Goal: Task Accomplishment & Management: Use online tool/utility

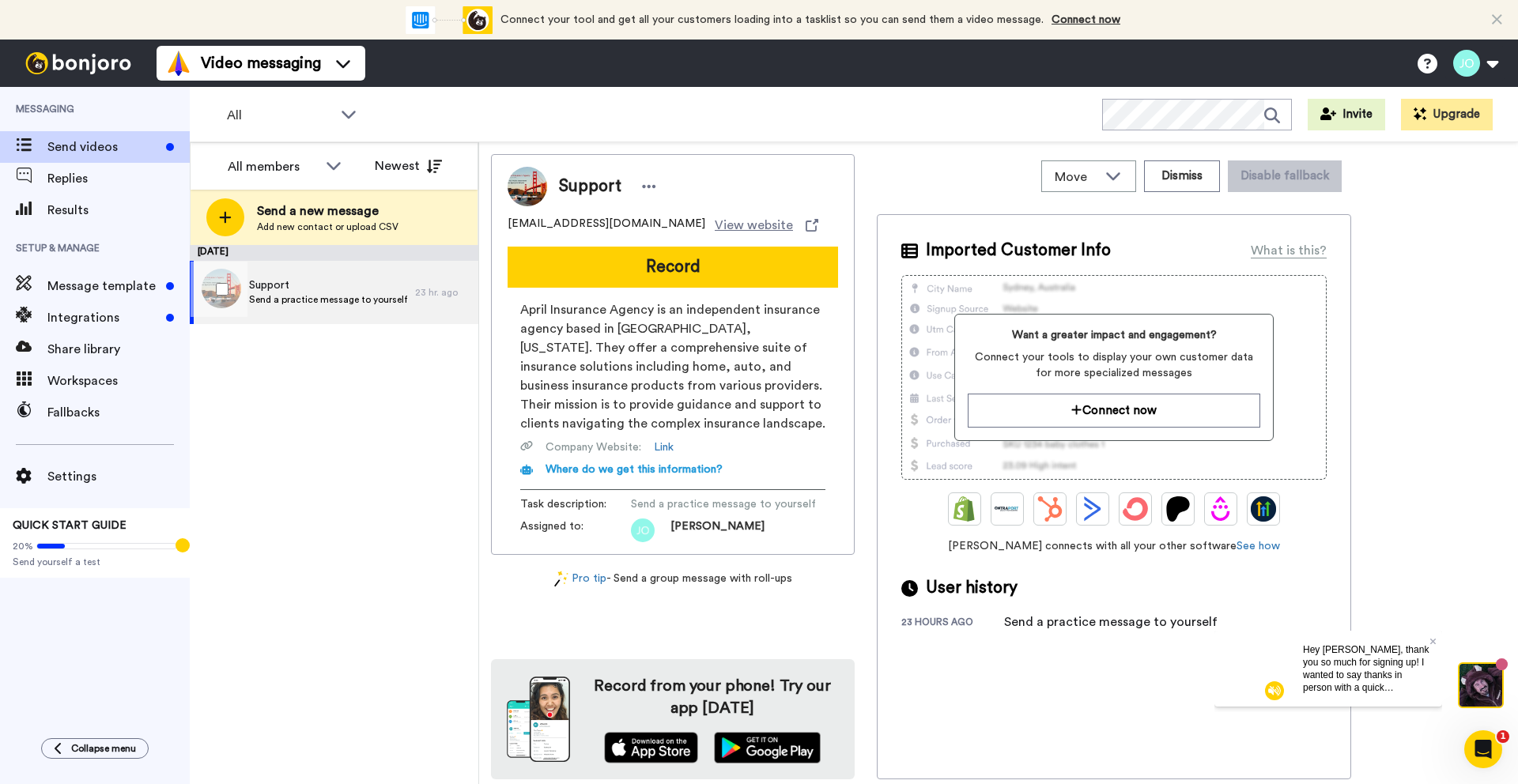
click at [271, 286] on span "Support" at bounding box center [328, 286] width 158 height 16
click at [236, 289] on div at bounding box center [219, 289] width 57 height 56
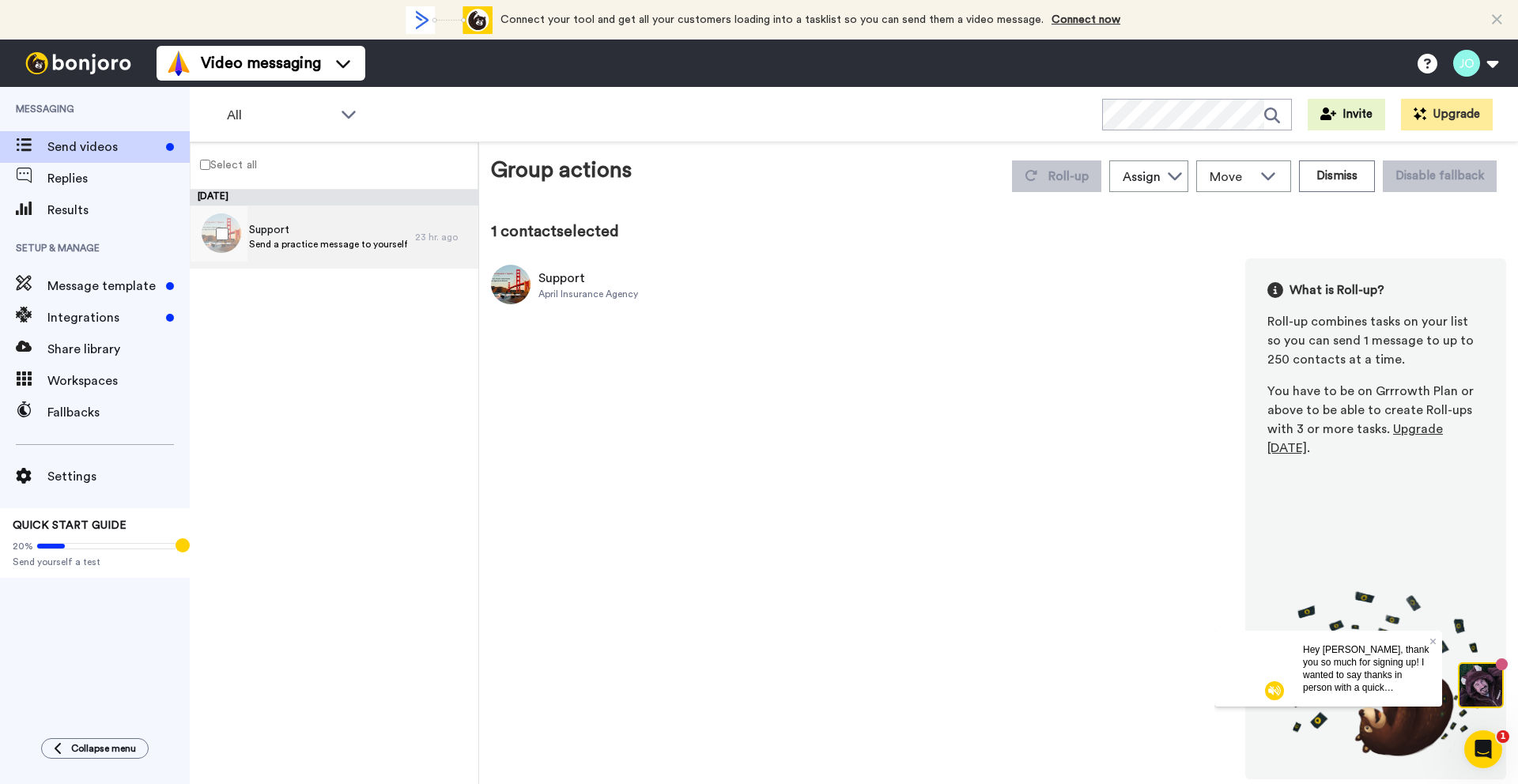
click at [350, 245] on span "Send a practice message to yourself" at bounding box center [328, 245] width 158 height 13
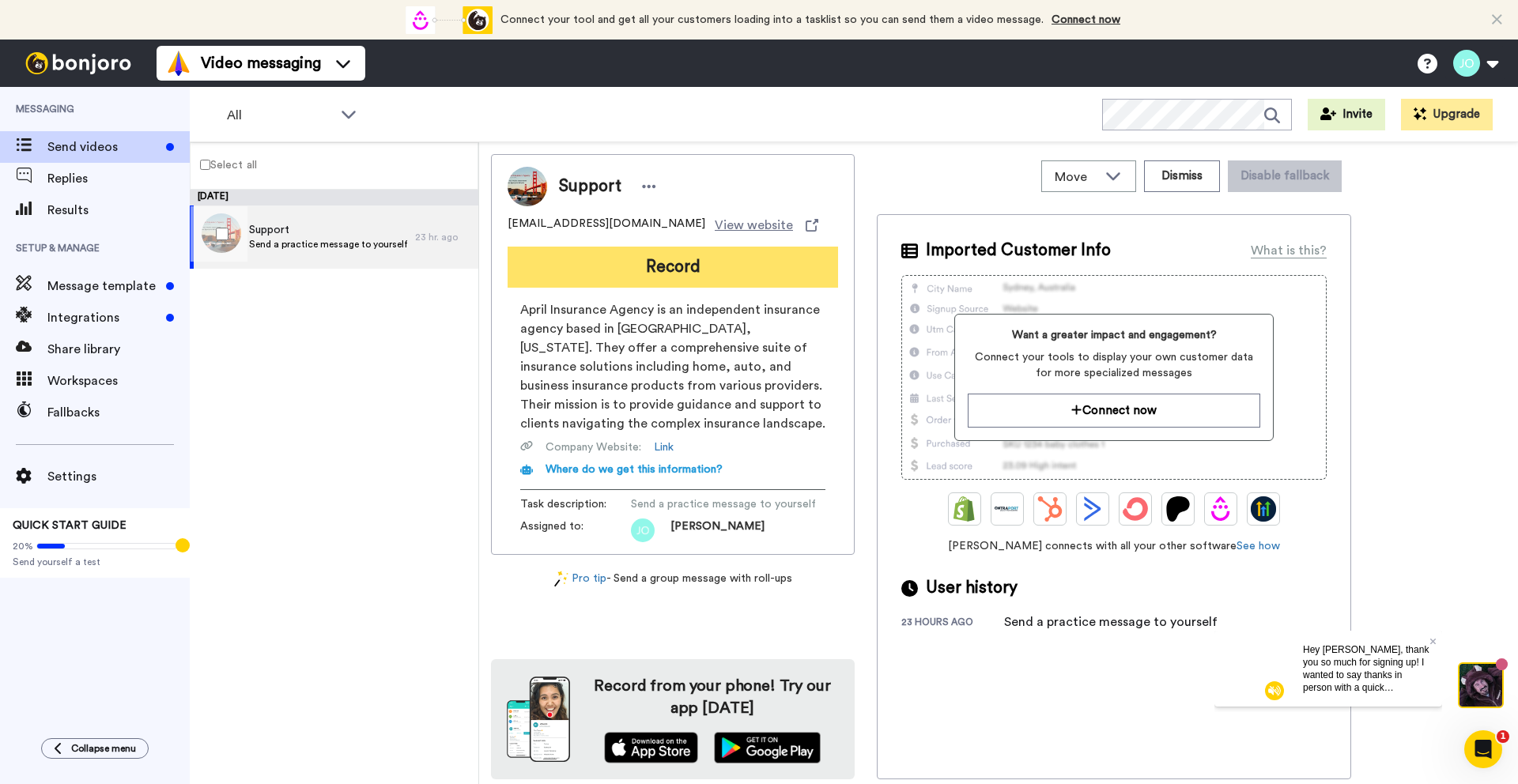
click at [586, 265] on button "Record" at bounding box center [673, 267] width 330 height 41
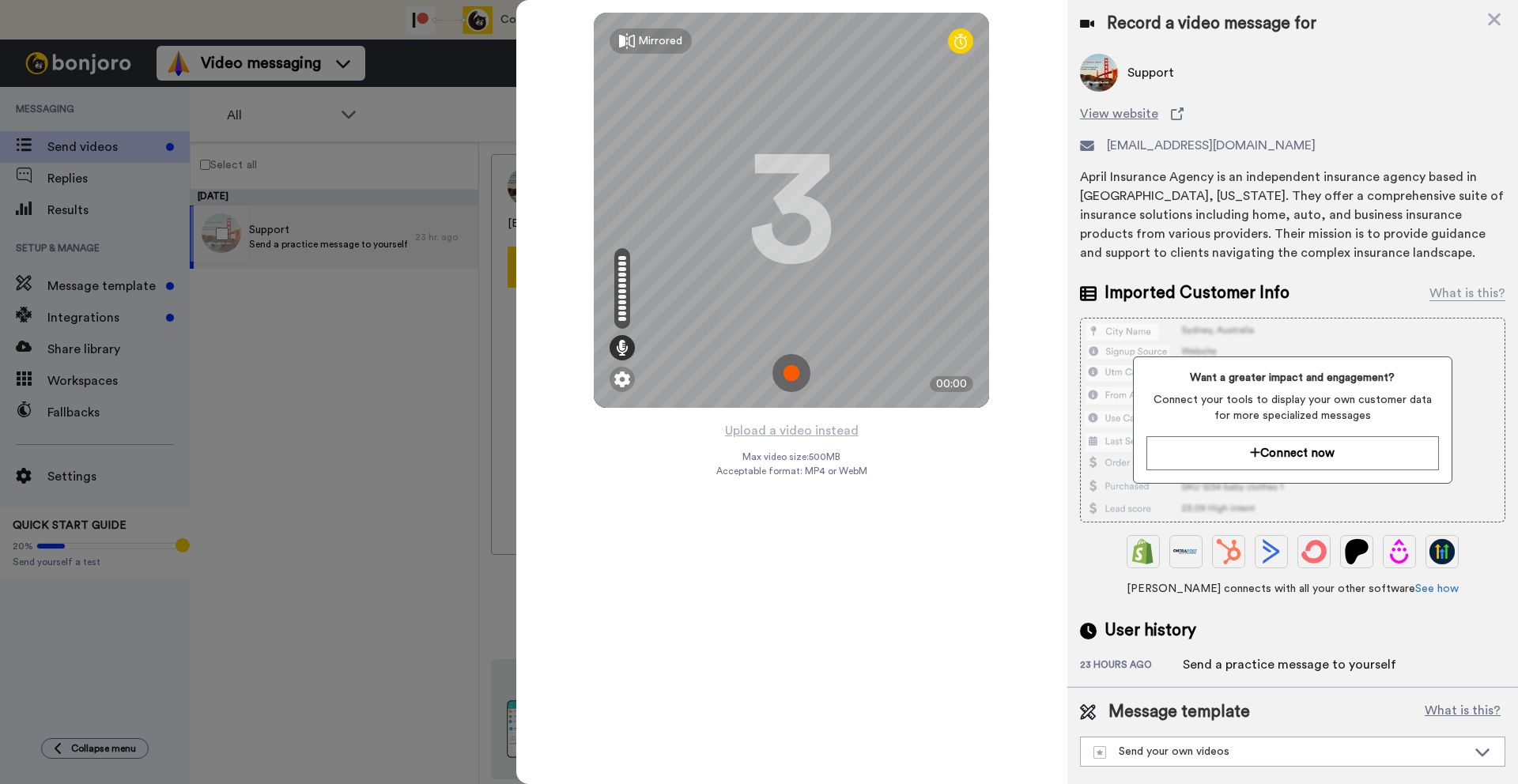
click at [788, 368] on img at bounding box center [791, 373] width 38 height 38
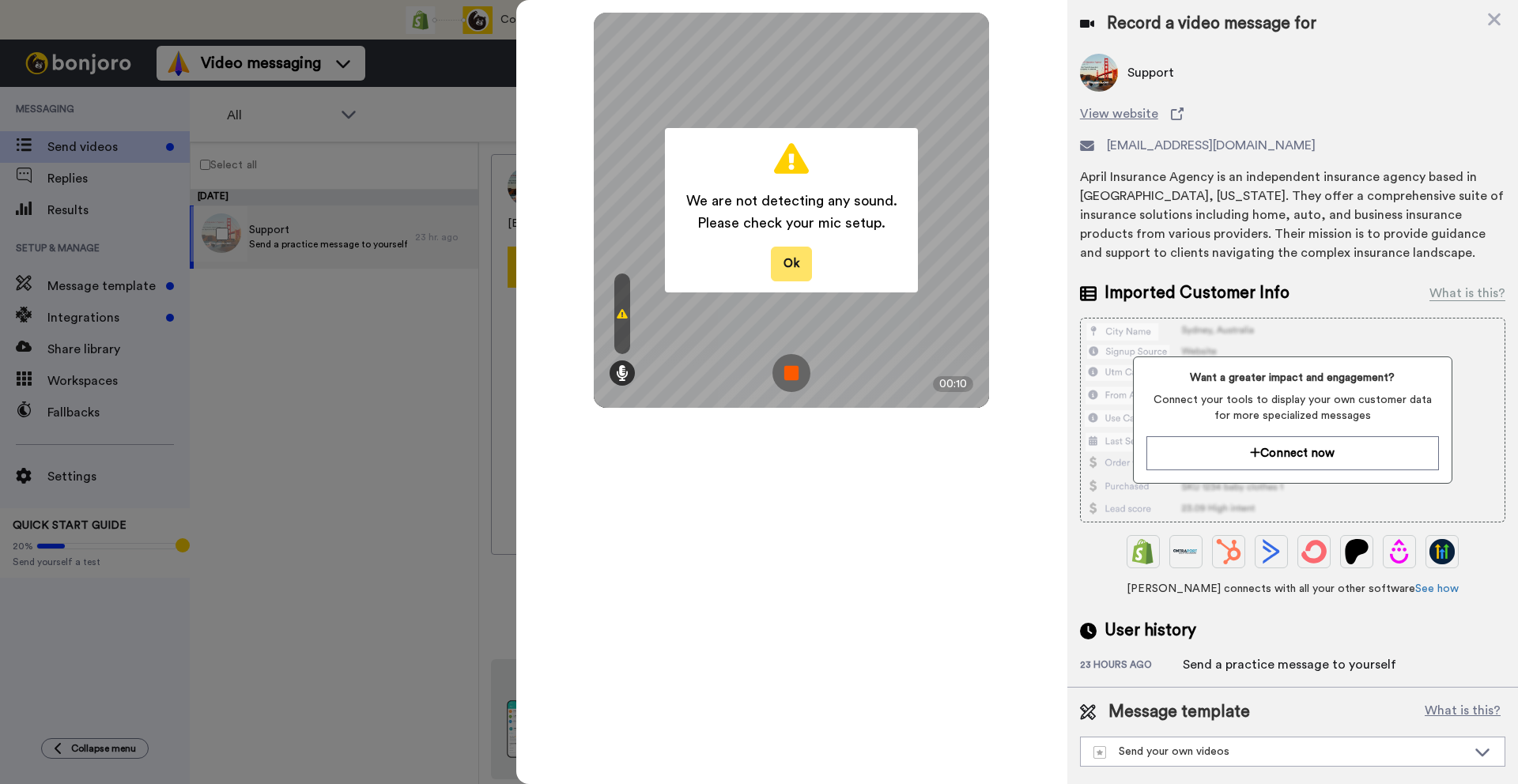
click at [797, 254] on button "Ok" at bounding box center [791, 264] width 41 height 34
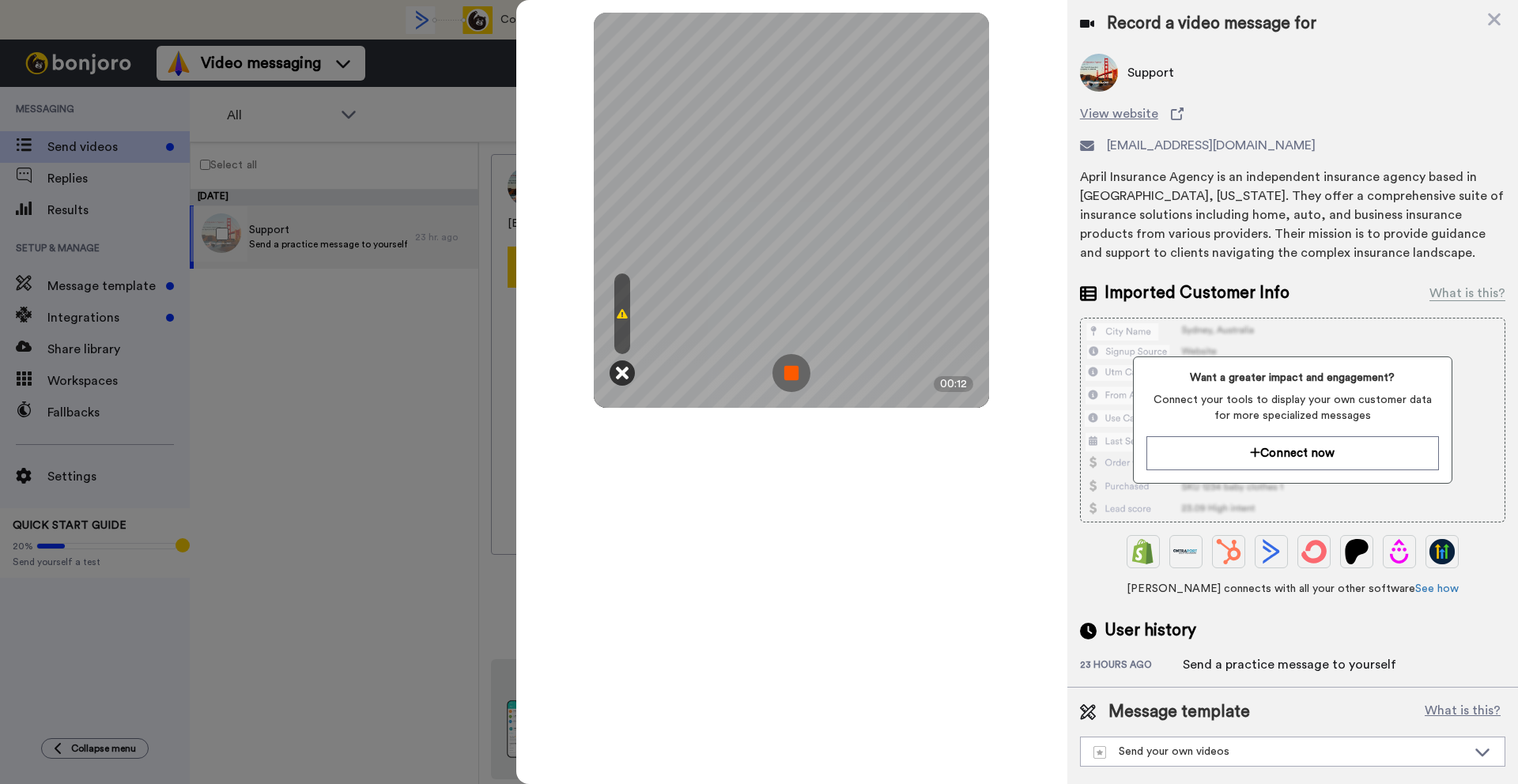
click at [618, 374] on icon at bounding box center [623, 373] width 13 height 16
click at [621, 374] on icon at bounding box center [623, 373] width 13 height 16
click at [795, 368] on img at bounding box center [791, 373] width 38 height 38
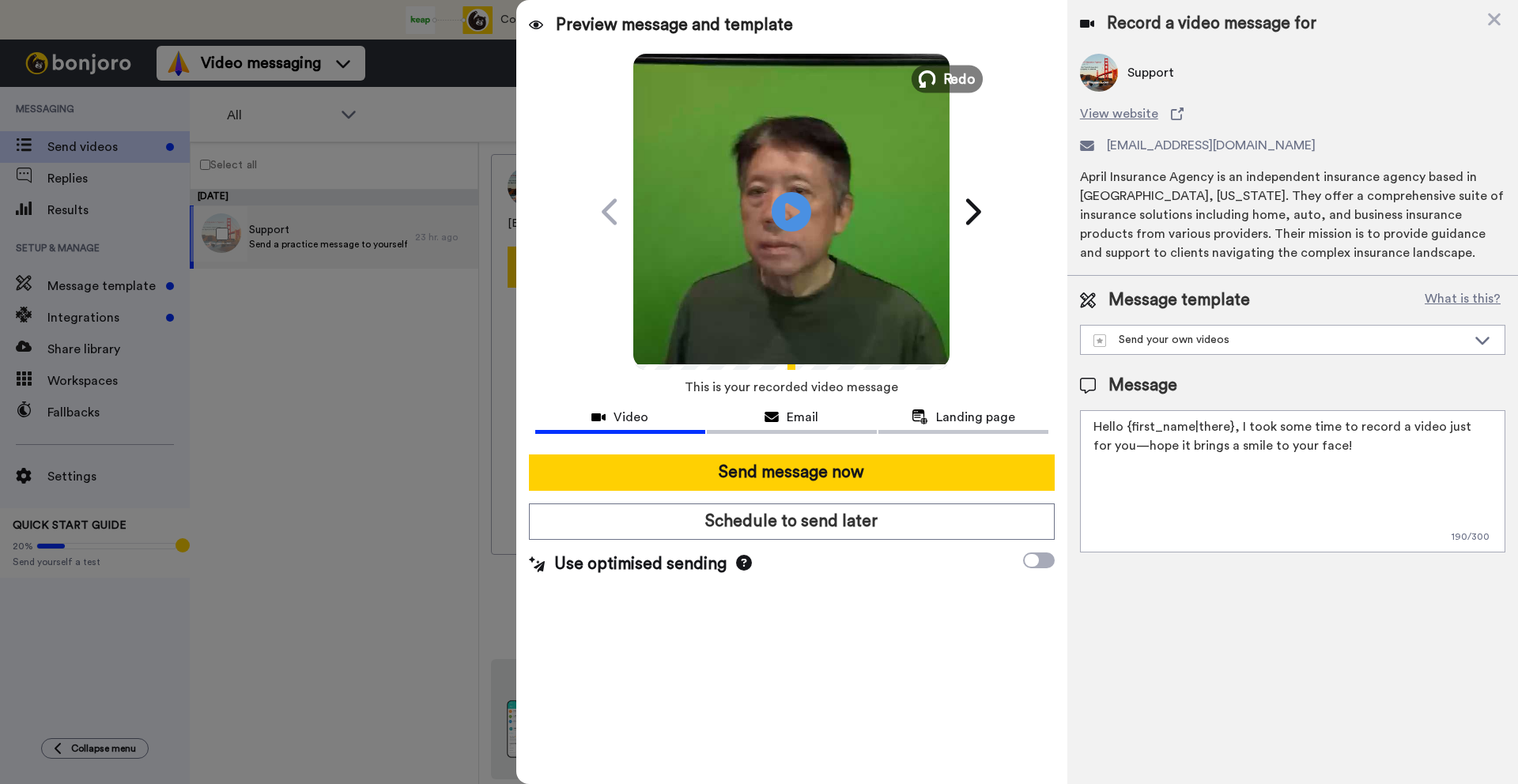
click at [943, 74] on button "Redo" at bounding box center [947, 78] width 71 height 27
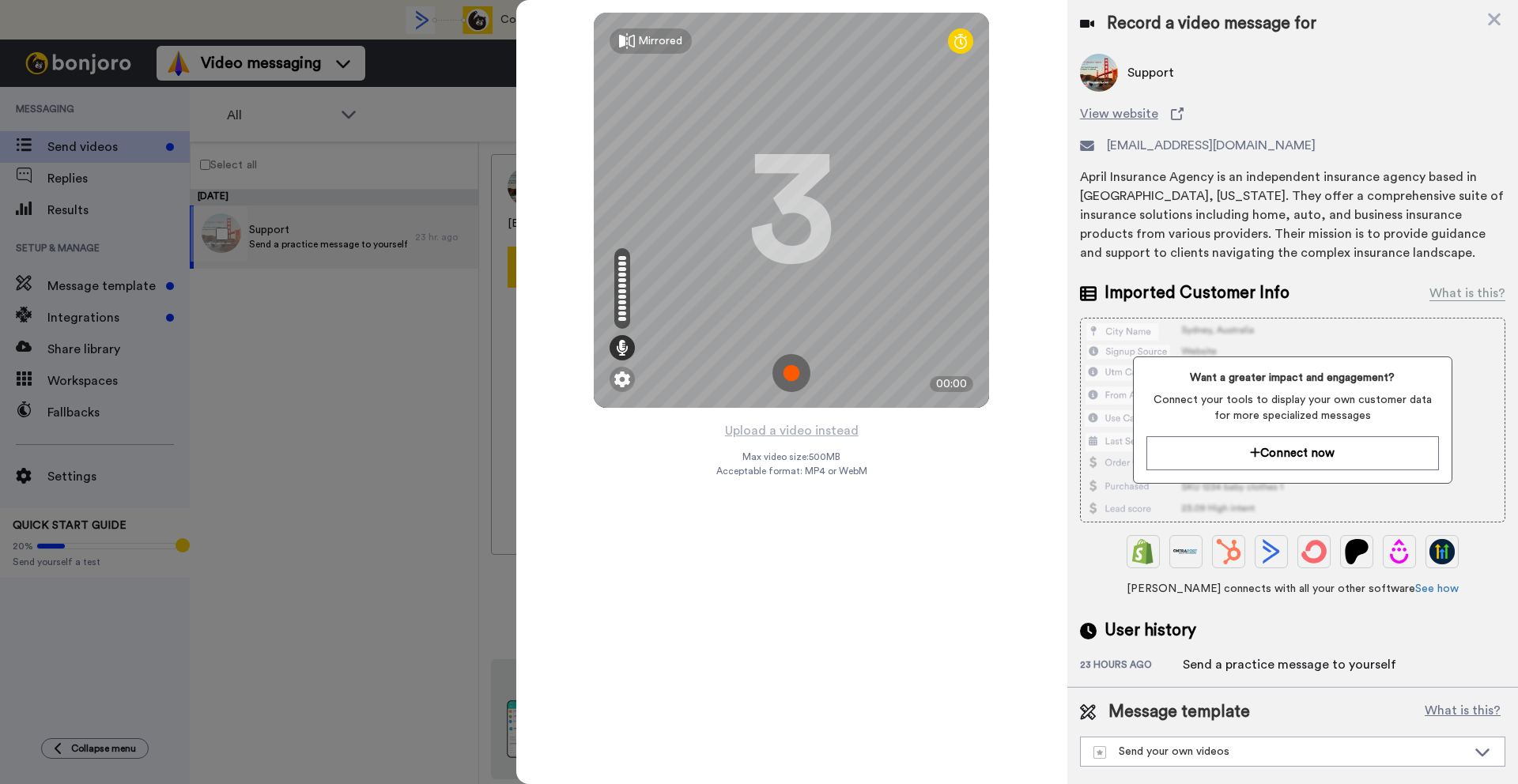
click at [789, 369] on img at bounding box center [791, 373] width 38 height 38
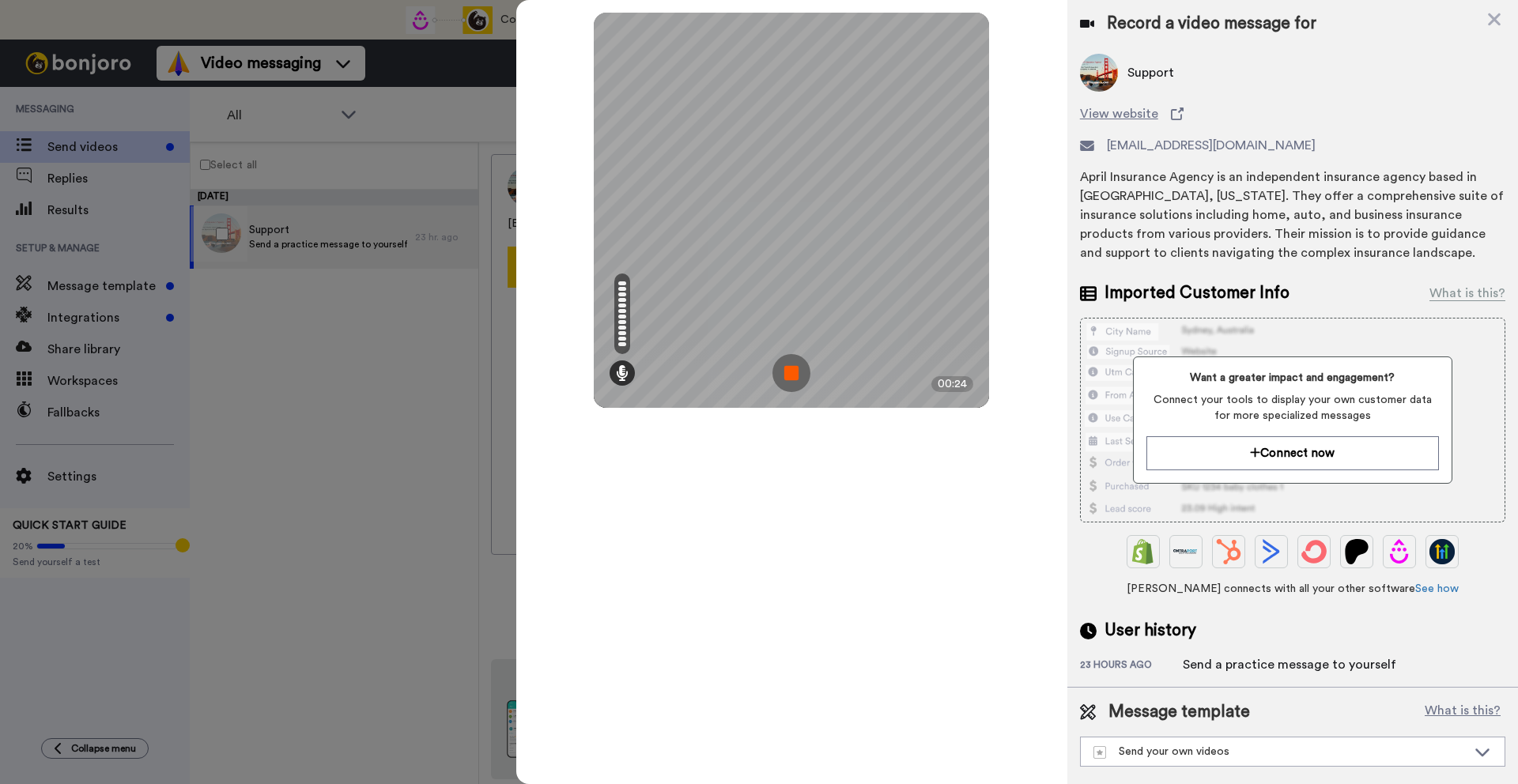
click at [794, 380] on img at bounding box center [791, 373] width 38 height 38
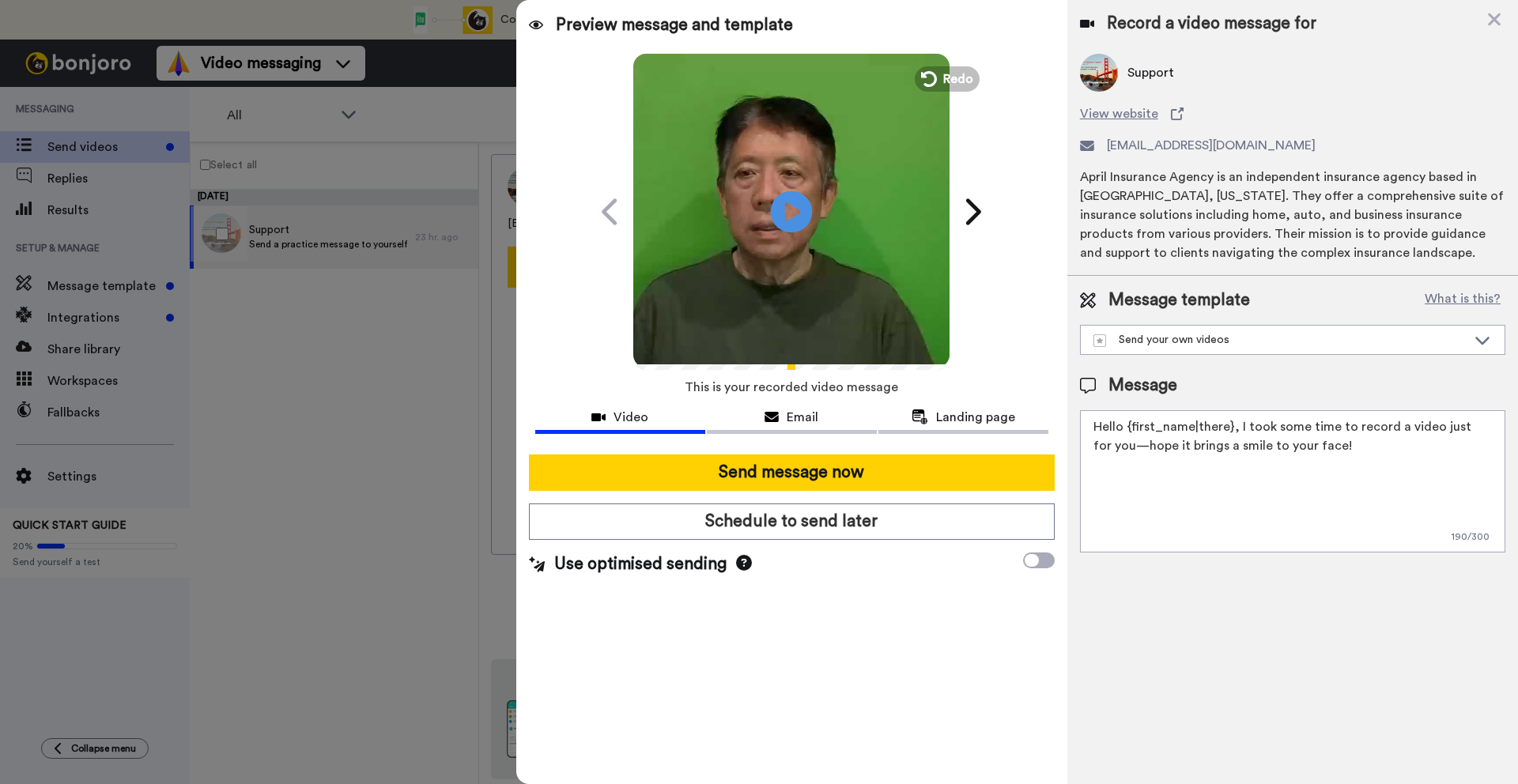
click at [790, 202] on icon at bounding box center [792, 212] width 42 height 42
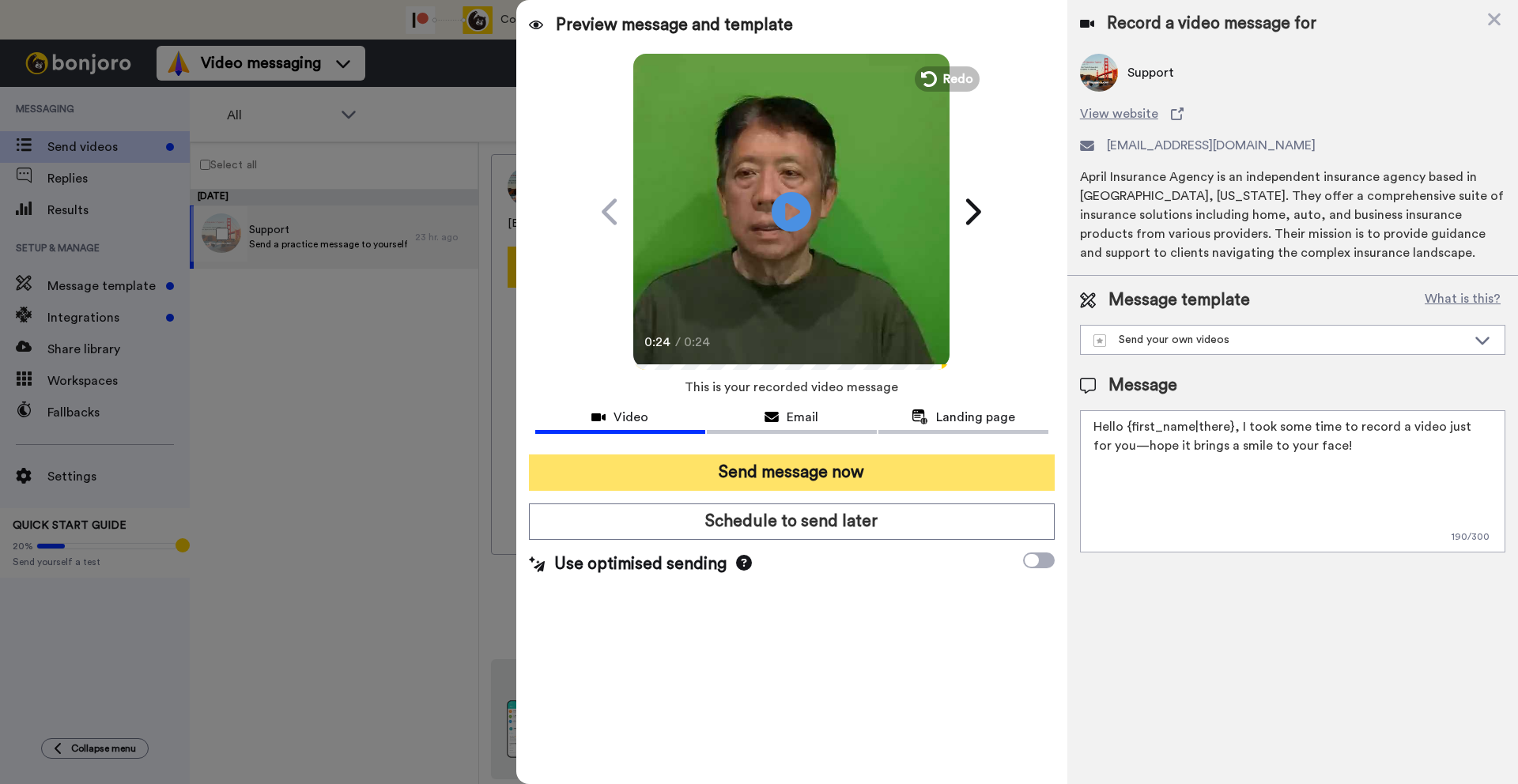
click at [830, 468] on button "Send message now" at bounding box center [791, 472] width 526 height 36
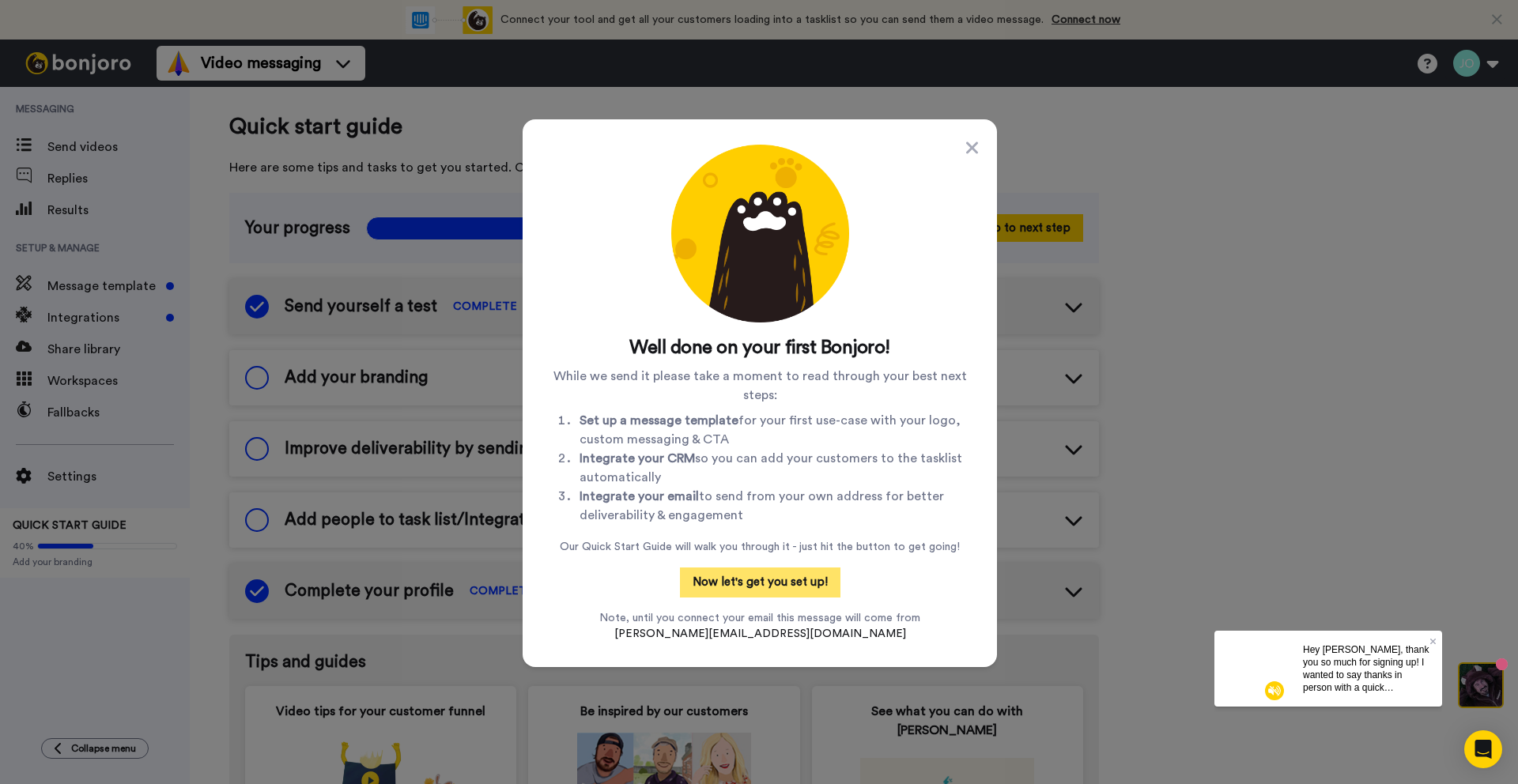
click at [758, 573] on button "Now let's get you set up!" at bounding box center [760, 582] width 161 height 30
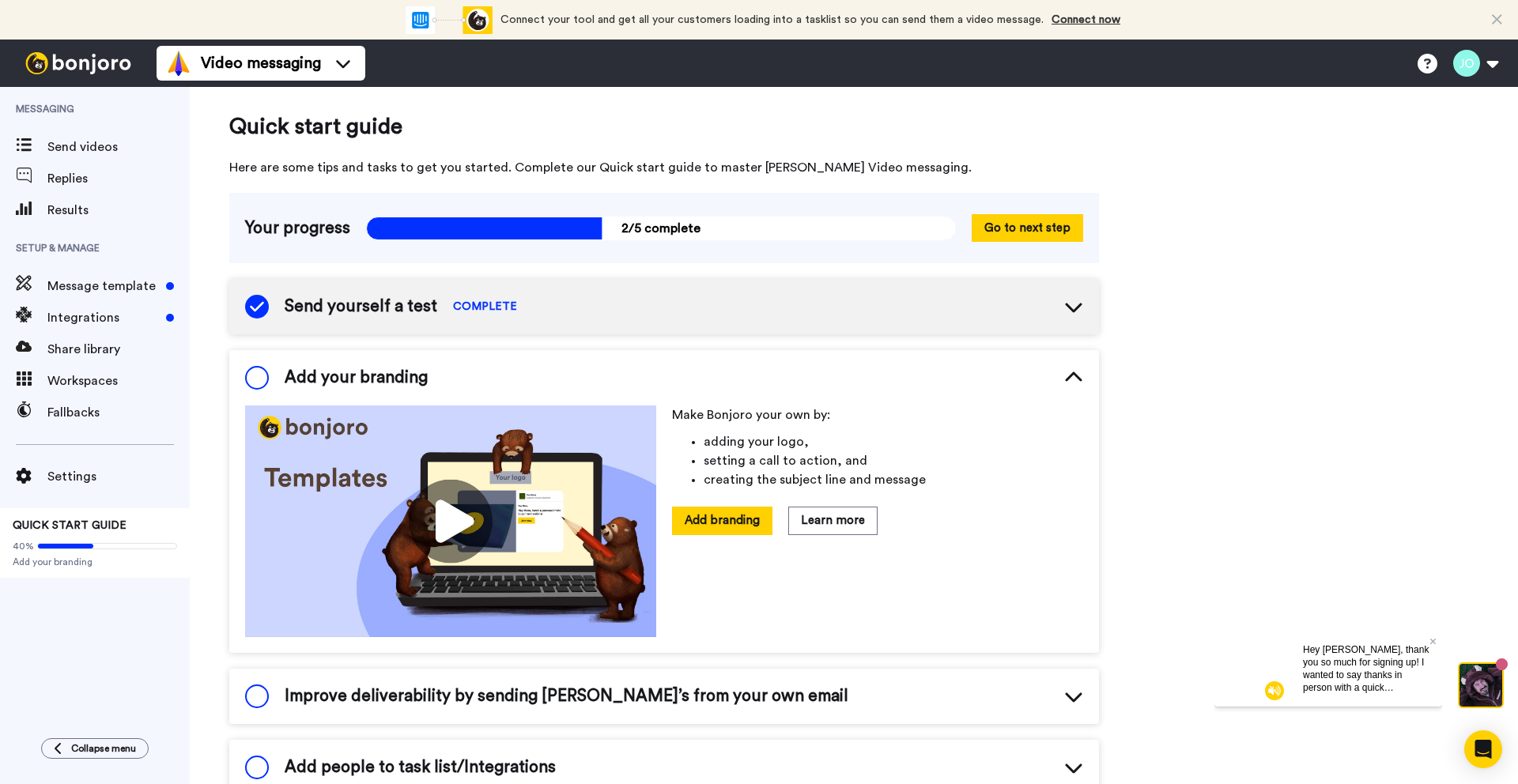
scroll to position [65, 0]
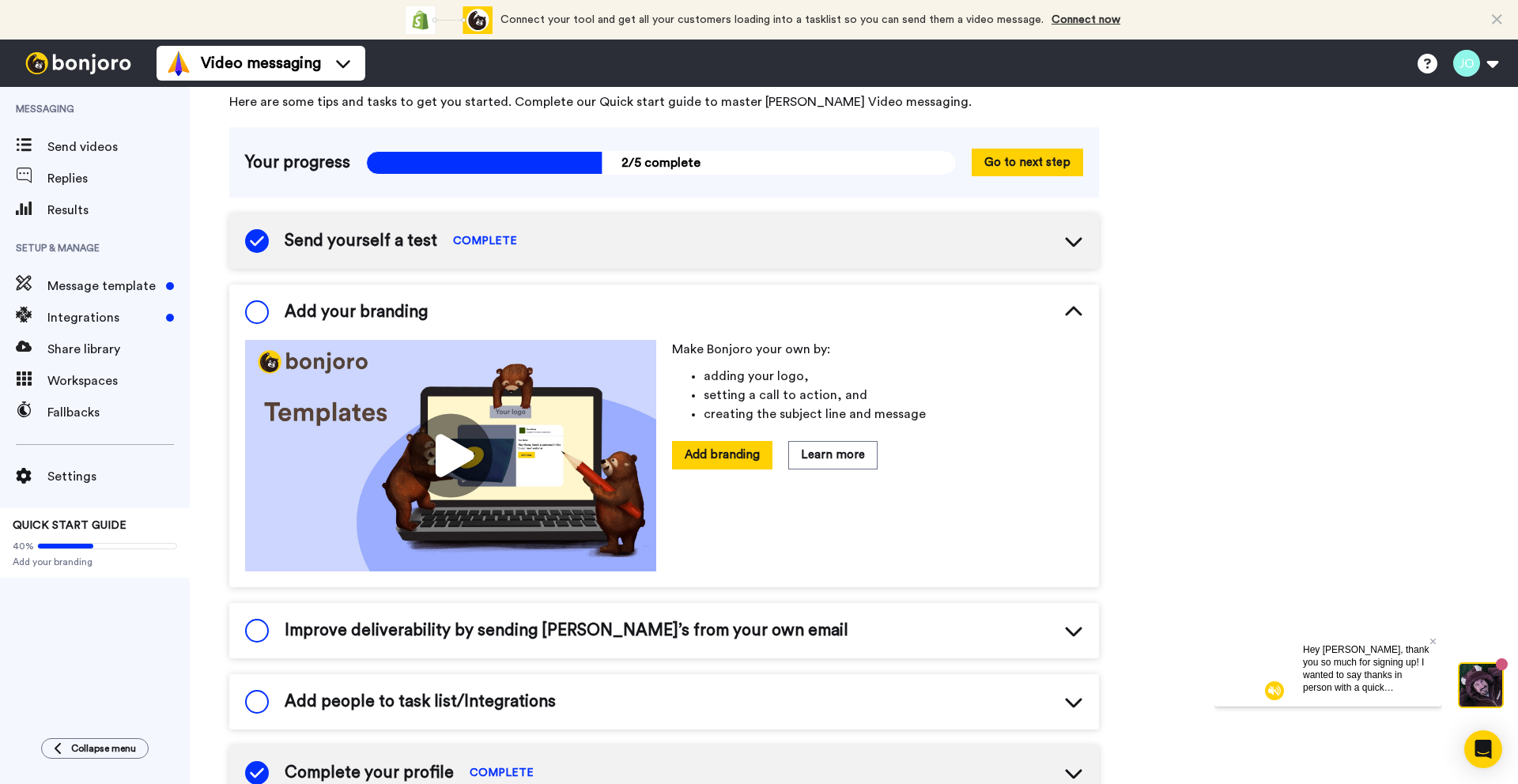
click at [442, 444] on img at bounding box center [451, 455] width 411 height 232
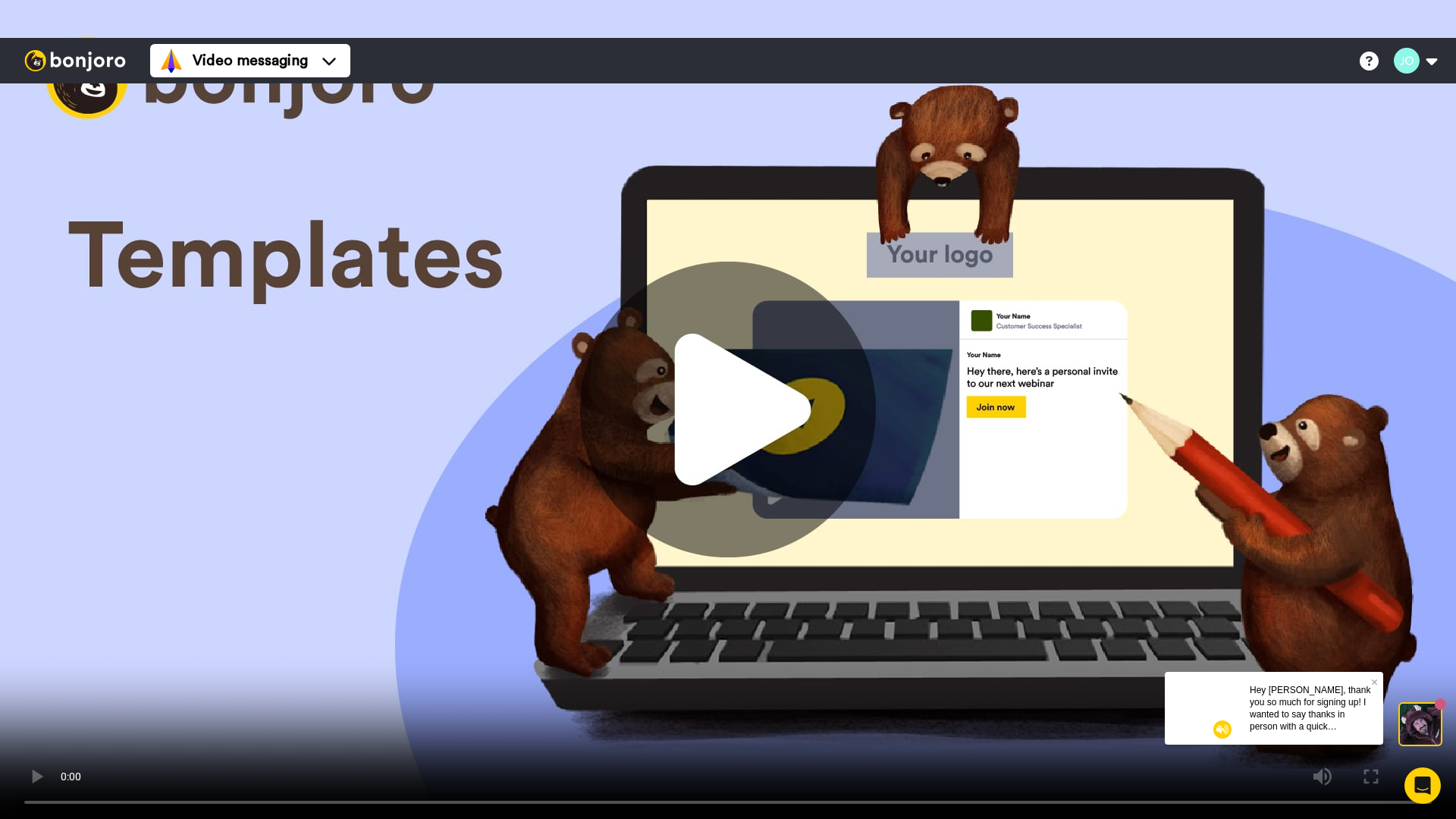
click at [1415, 19] on video at bounding box center [728, 410] width 1456 height 819
click at [322, 591] on video at bounding box center [728, 410] width 1456 height 819
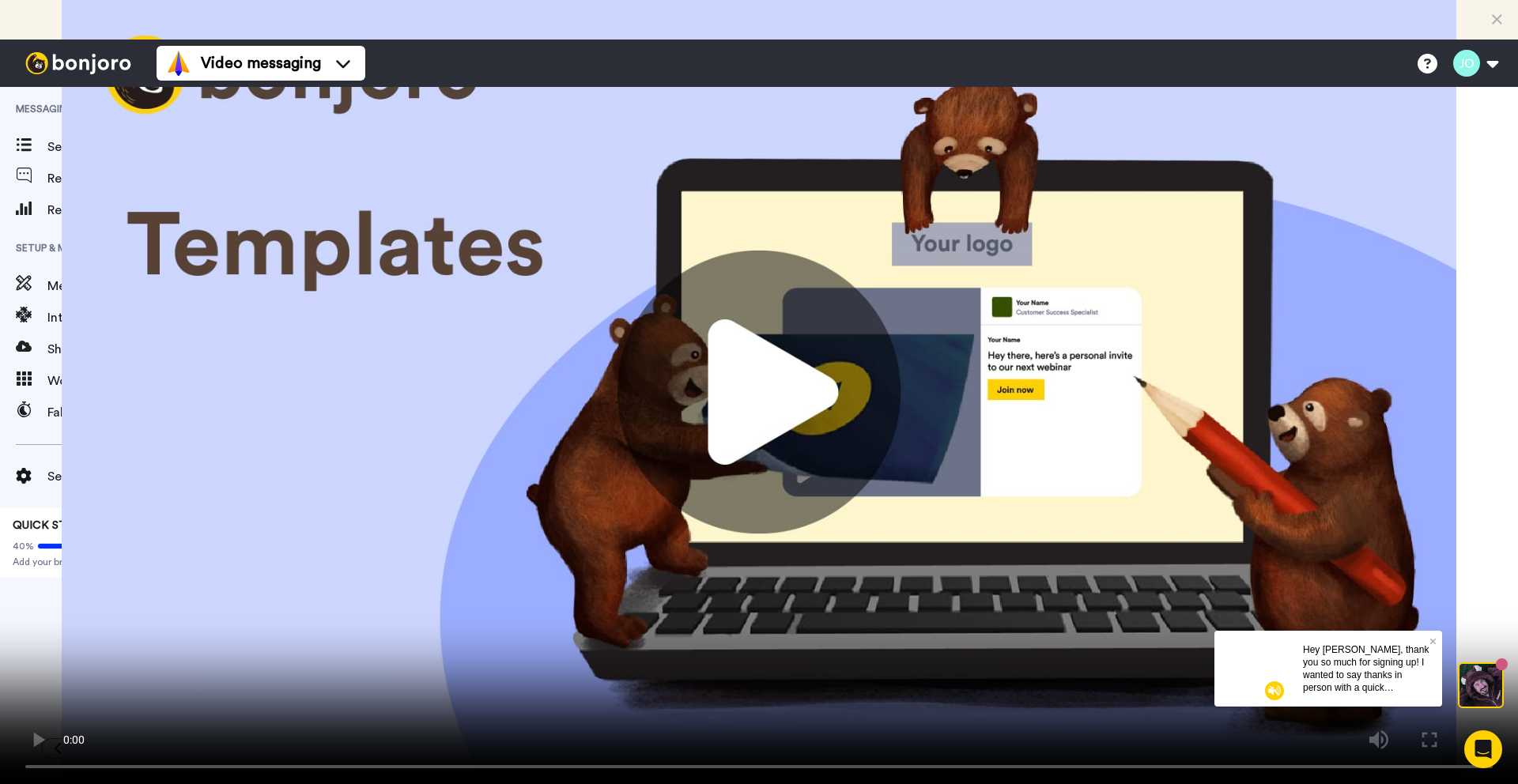
scroll to position [137, 0]
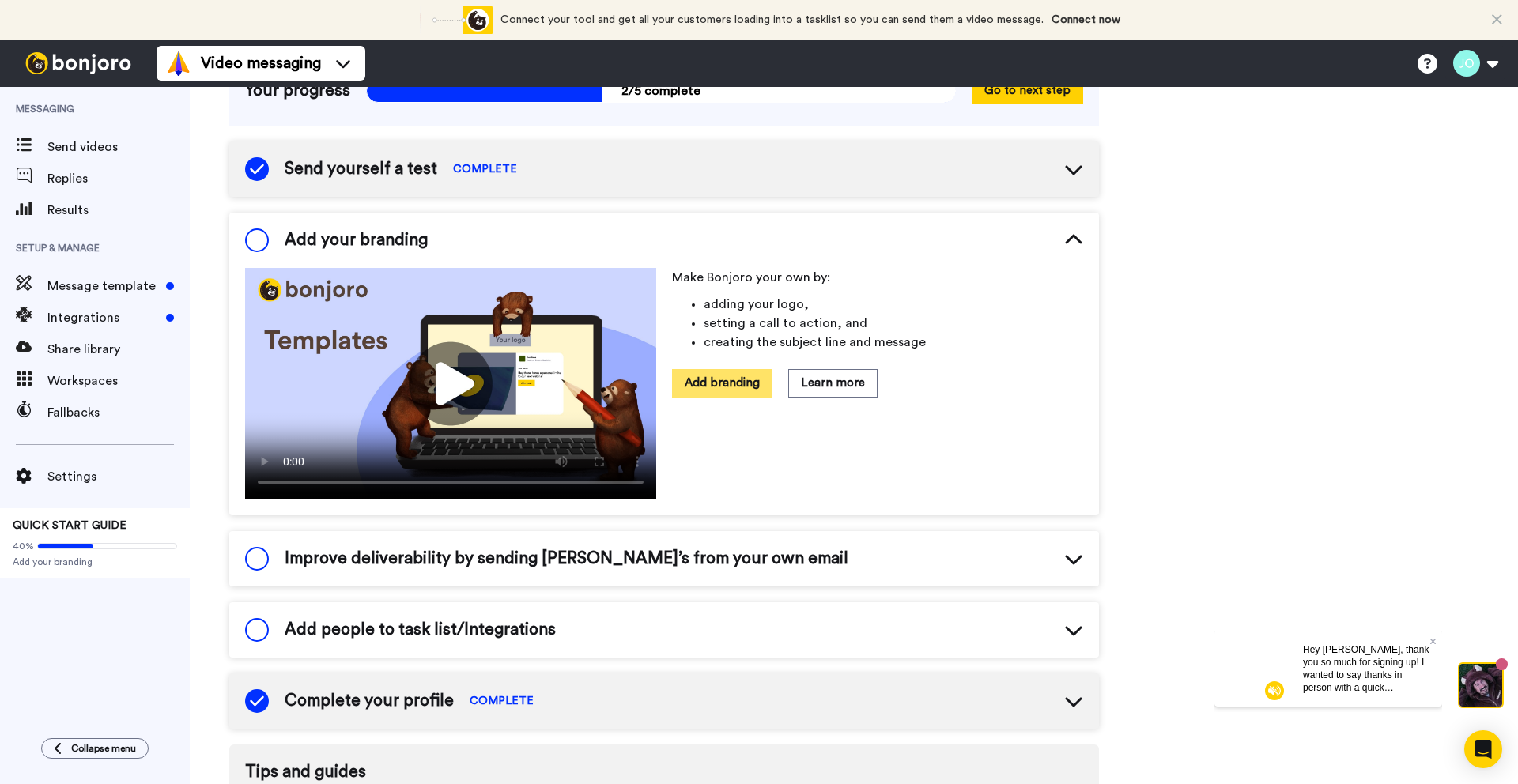
click at [720, 381] on button "Add branding" at bounding box center [722, 383] width 100 height 27
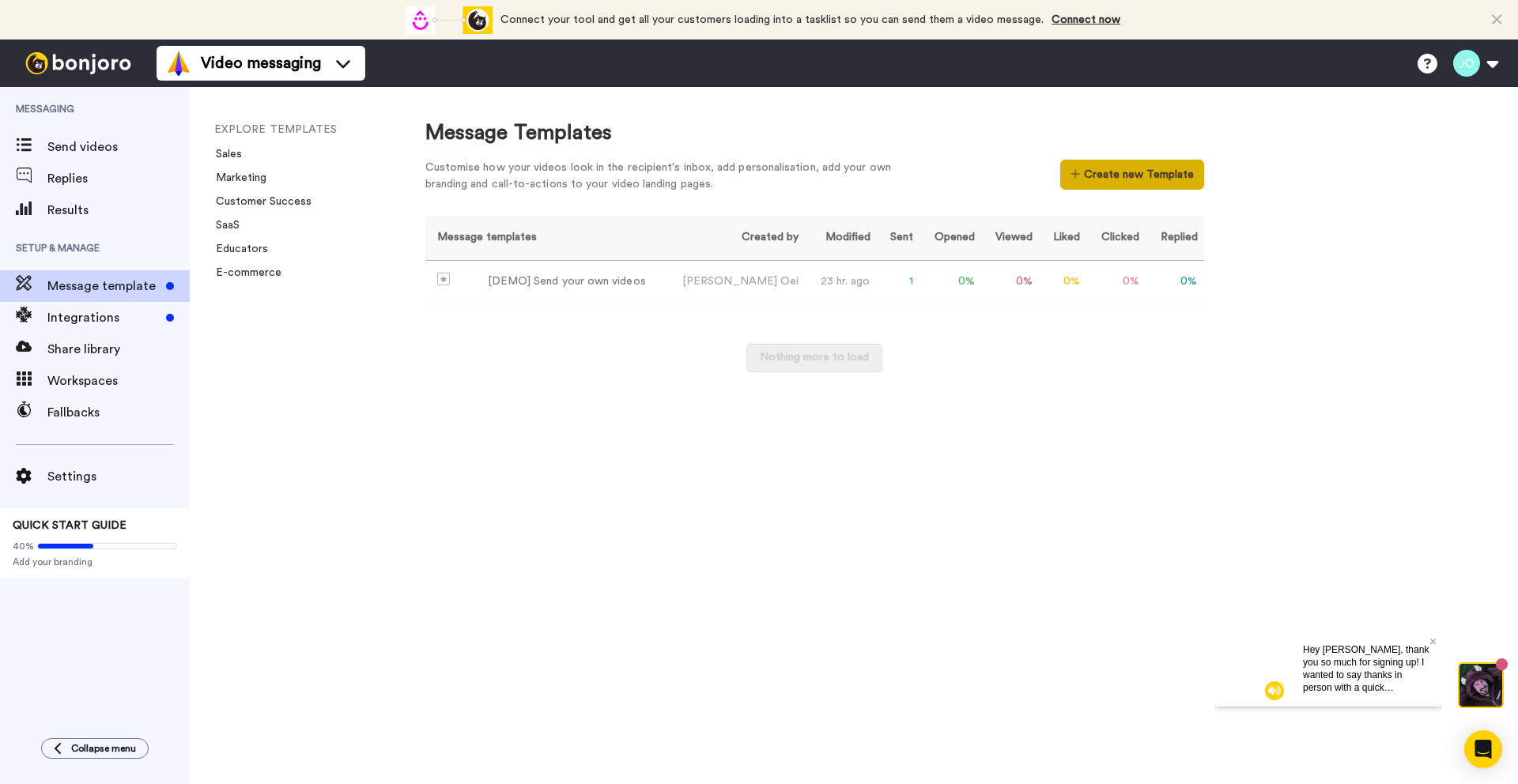
click at [1151, 174] on button "Create new Template" at bounding box center [1131, 174] width 143 height 30
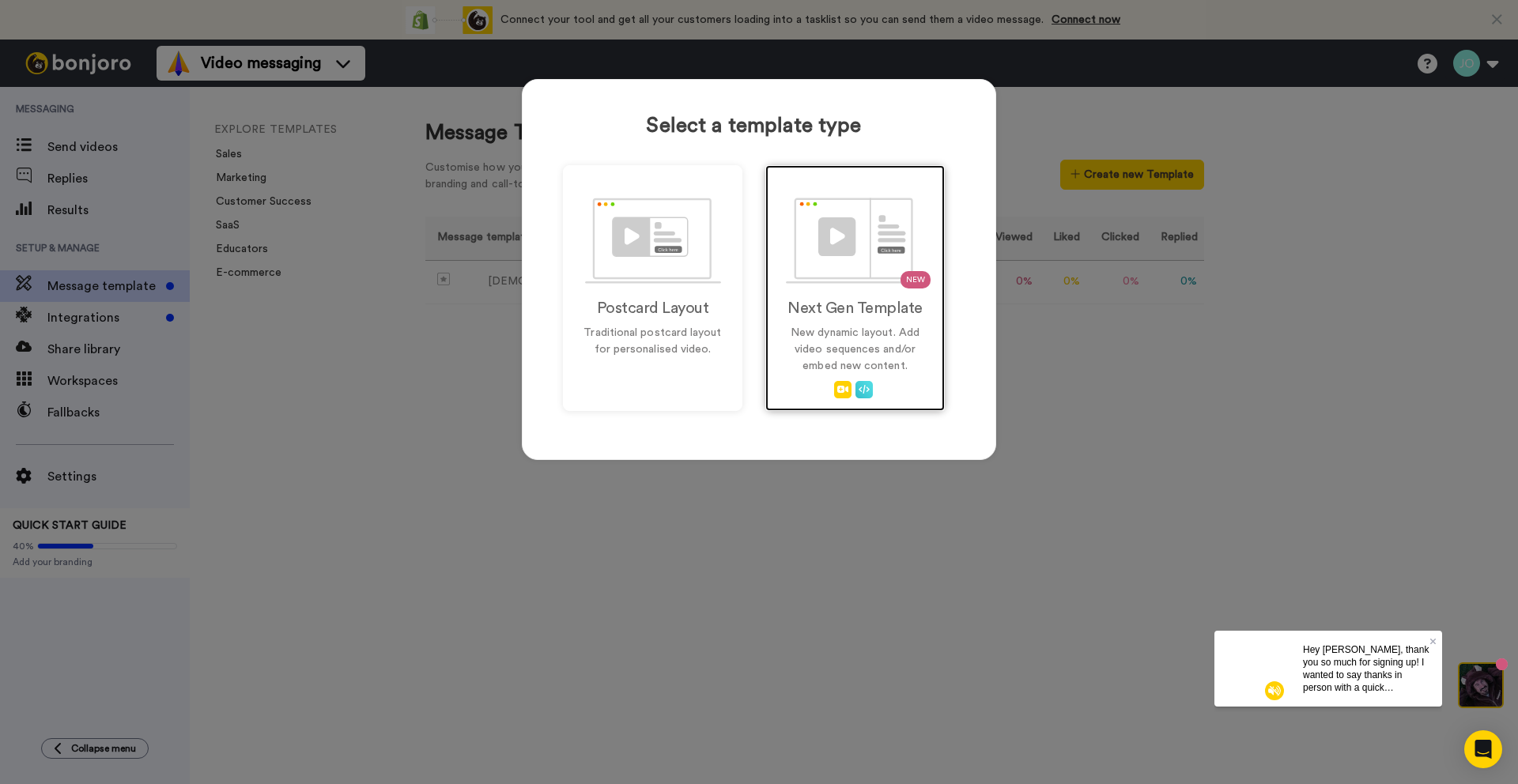
click at [824, 340] on p "New dynamic layout. Add video sequences and/or embed new content." at bounding box center [854, 350] width 146 height 50
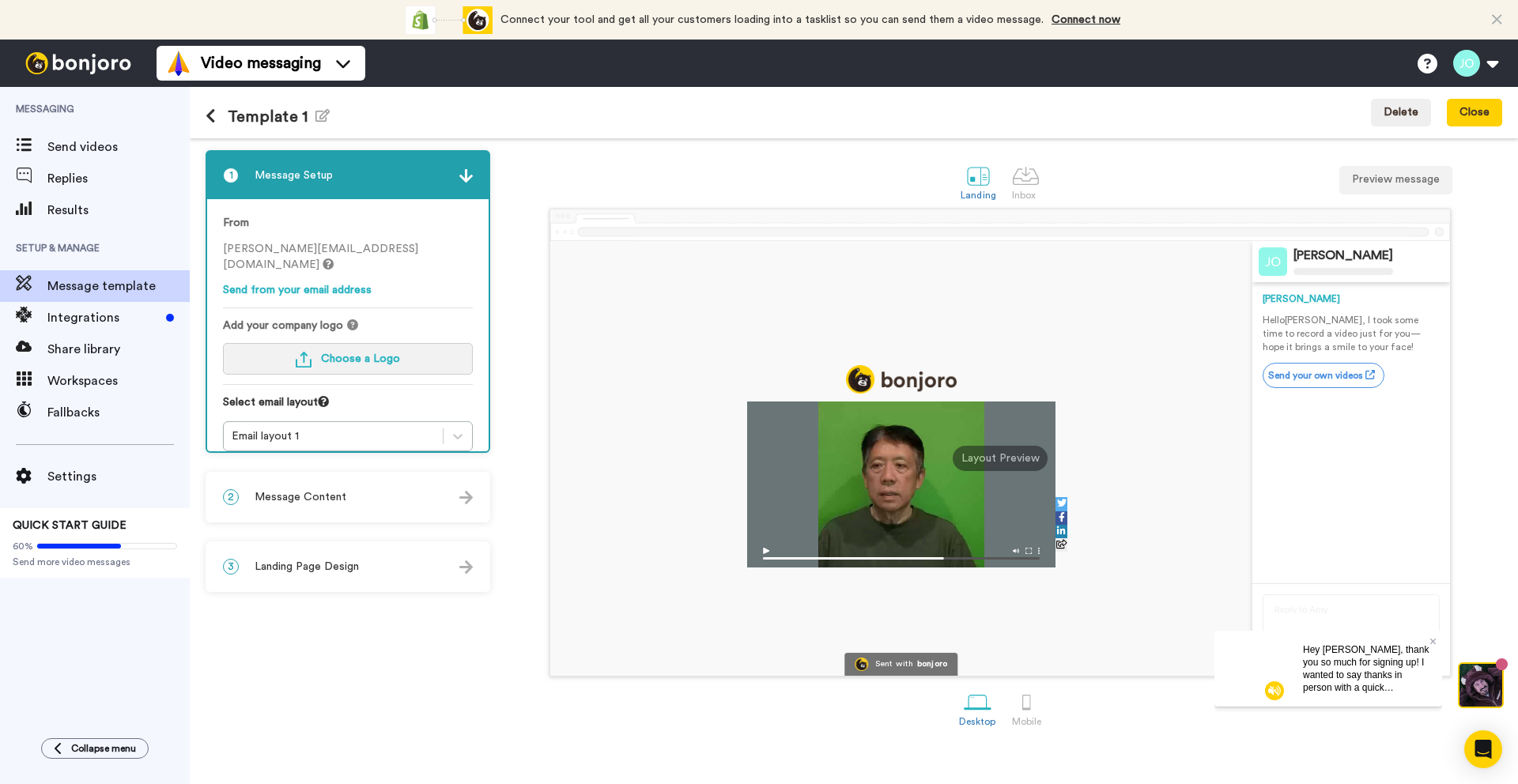
click at [367, 354] on span "Choose a Logo" at bounding box center [361, 359] width 79 height 11
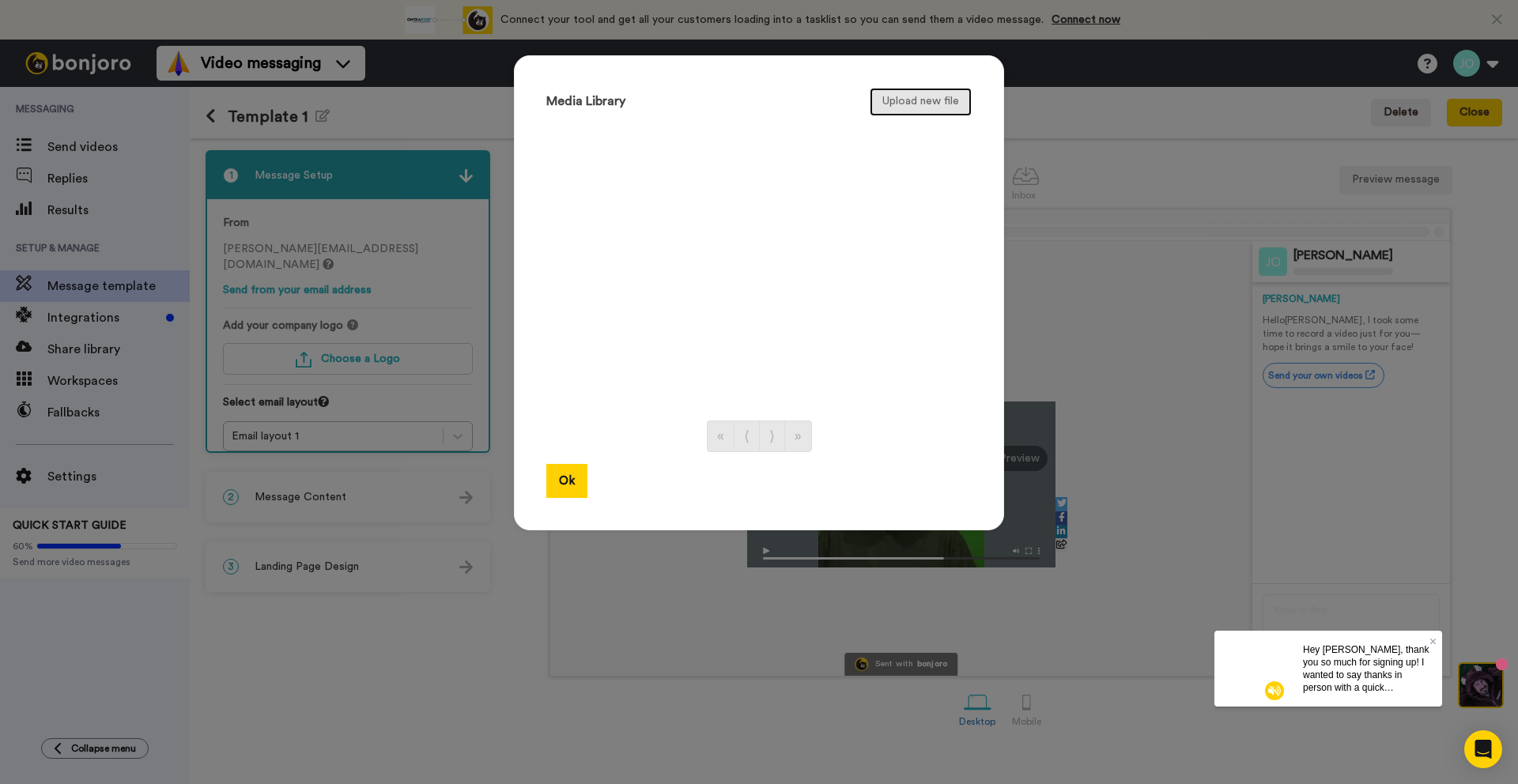
click at [942, 93] on button "Upload new file" at bounding box center [920, 102] width 102 height 28
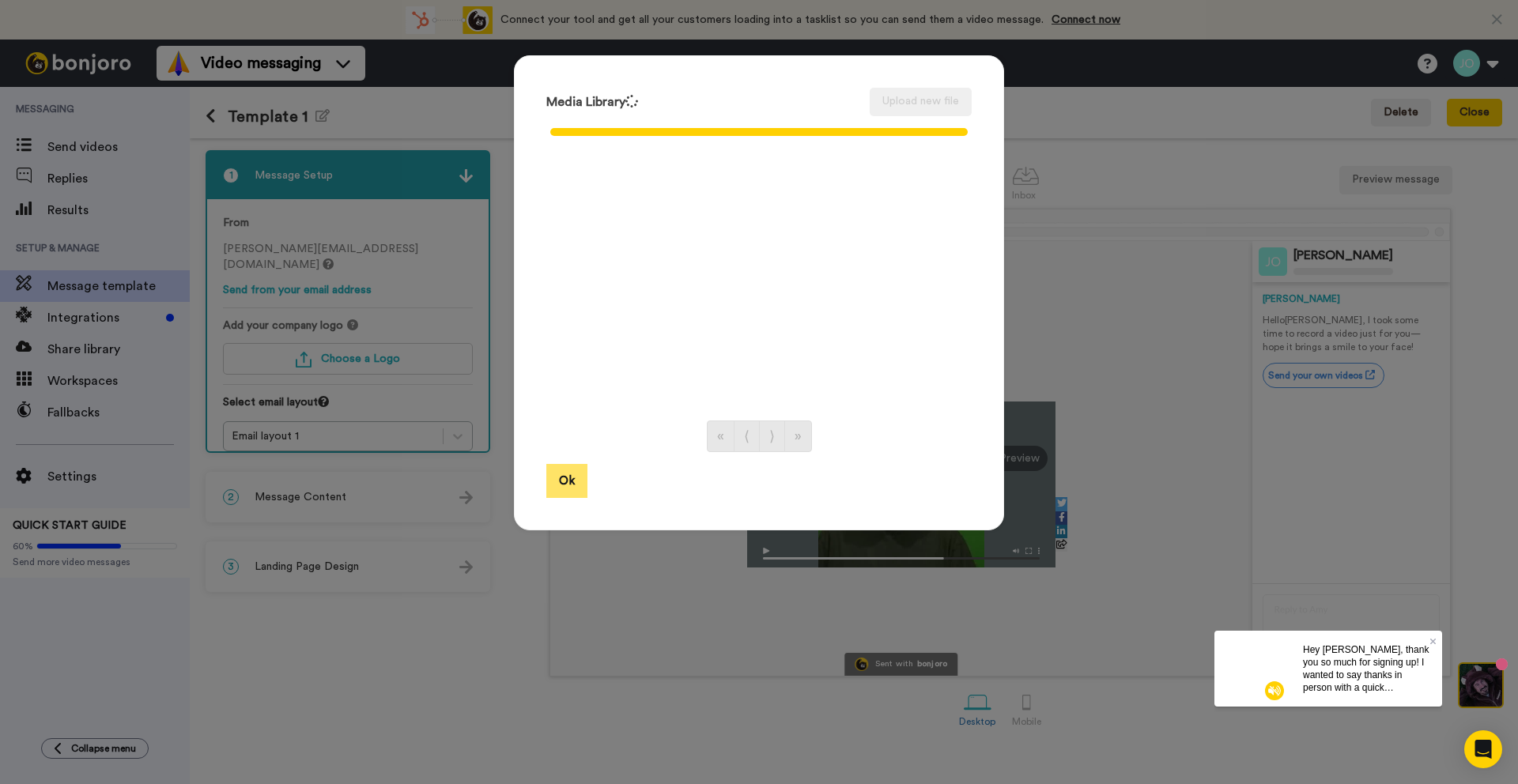
click at [566, 480] on button "Ok" at bounding box center [567, 481] width 41 height 34
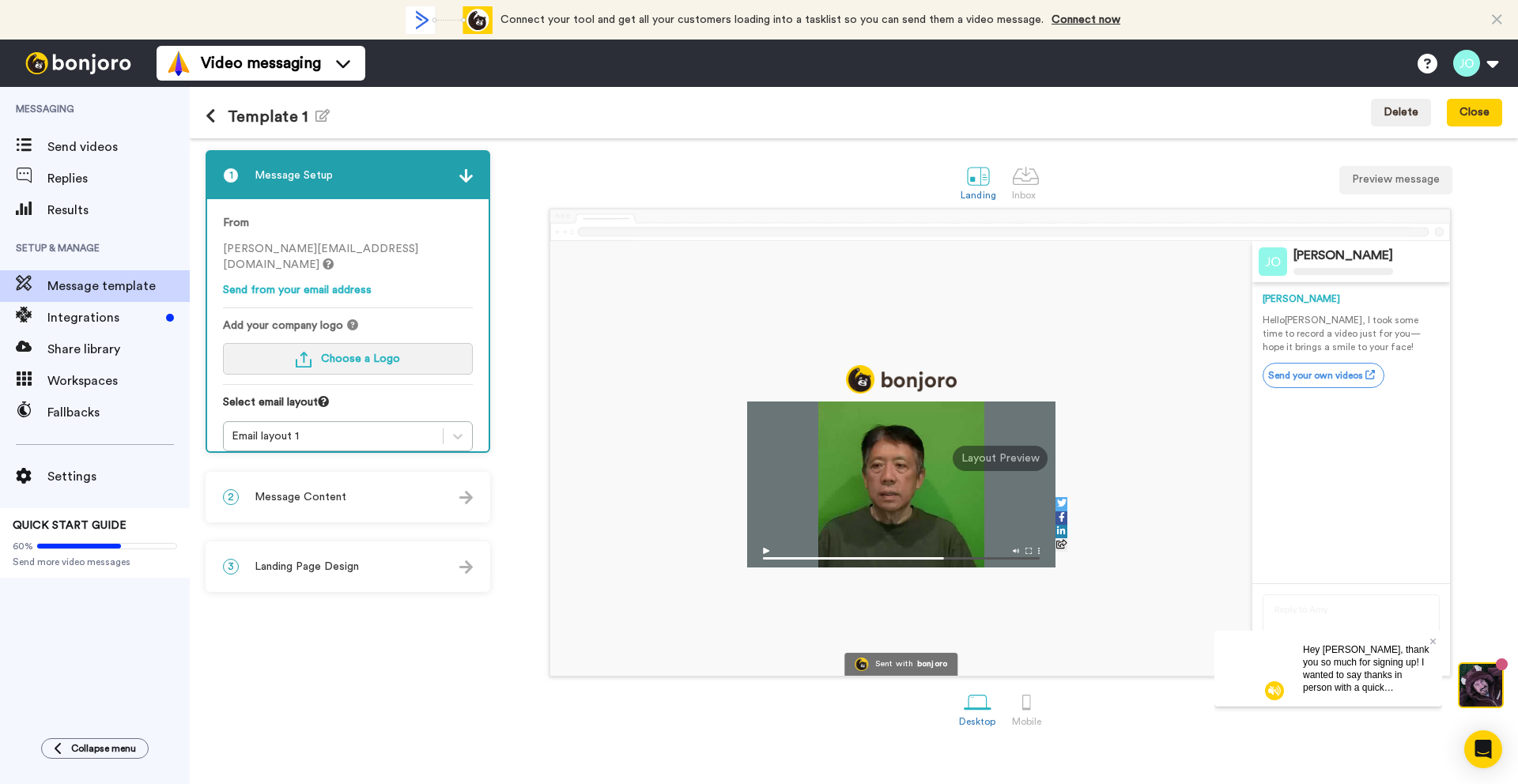
click at [359, 354] on span "Choose a Logo" at bounding box center [361, 359] width 79 height 11
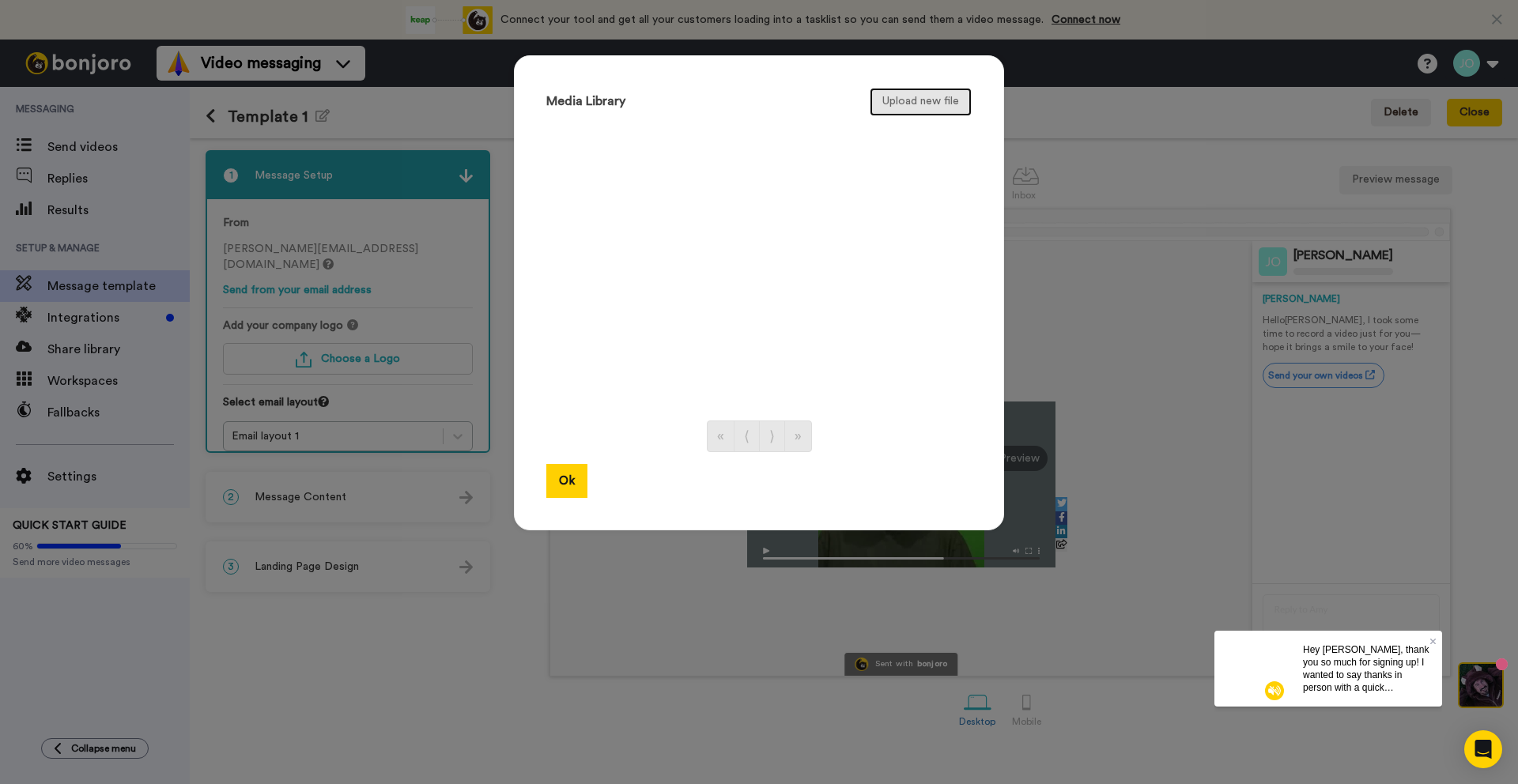
click at [924, 99] on button "Upload new file" at bounding box center [920, 102] width 102 height 28
